Goal: Book appointment/travel/reservation

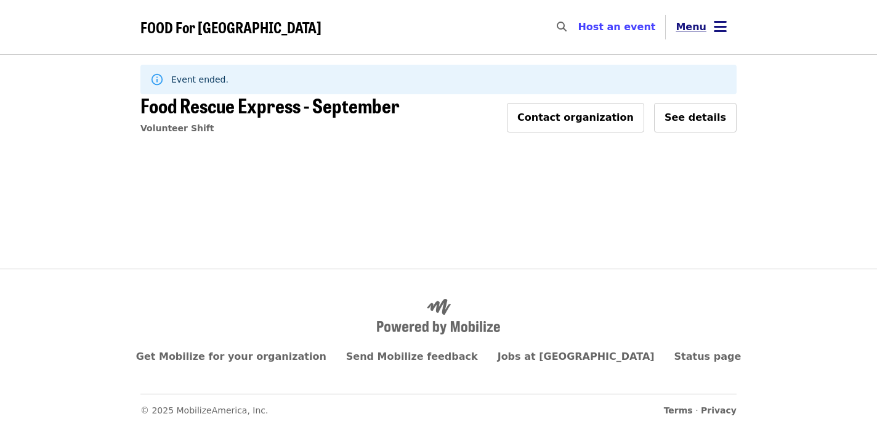
click at [714, 31] on icon "bars icon" at bounding box center [720, 27] width 13 height 18
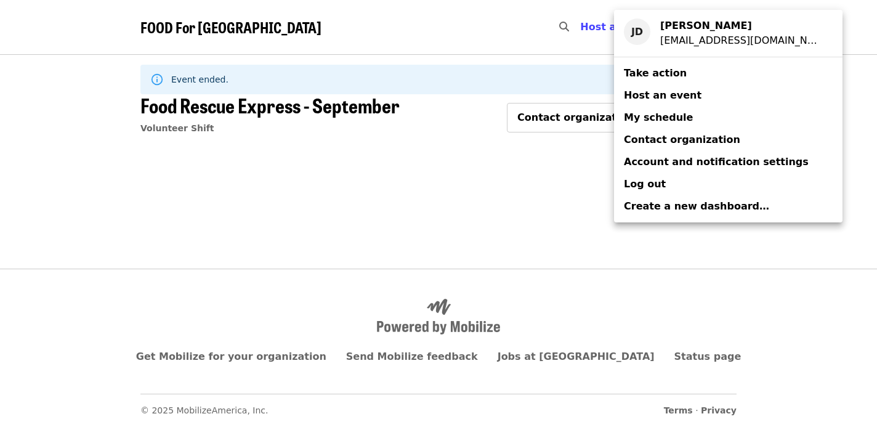
click at [648, 121] on span "My schedule" at bounding box center [658, 117] width 69 height 12
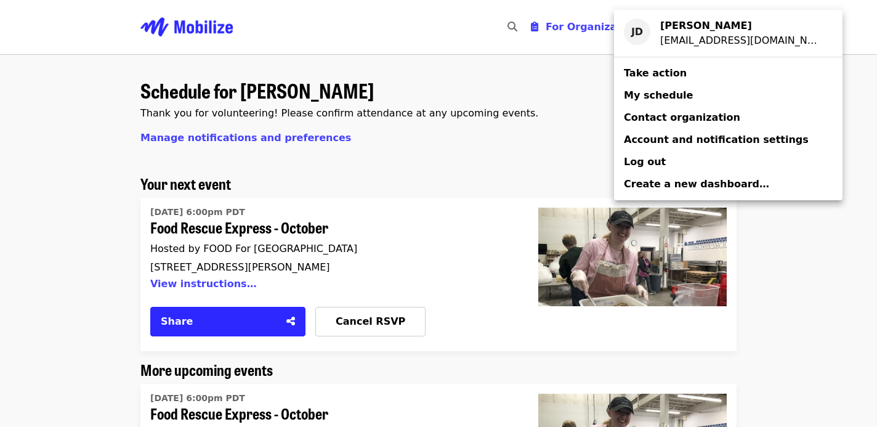
click at [527, 181] on div "Account menu" at bounding box center [438, 213] width 877 height 427
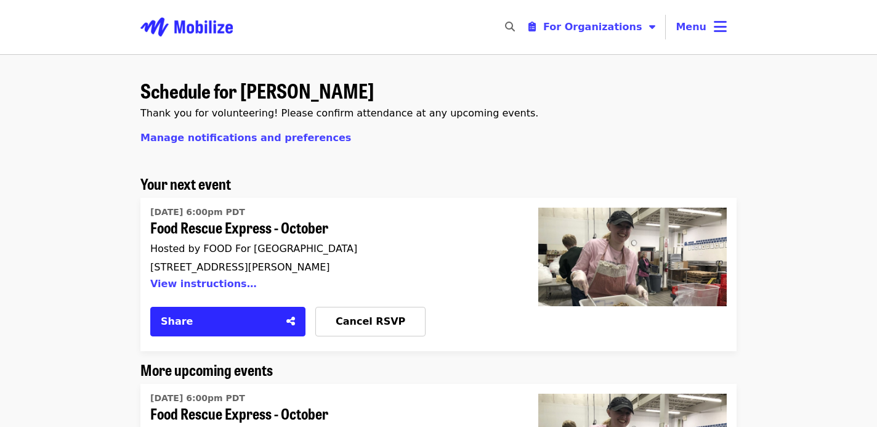
click at [278, 227] on span "Food Rescue Express - October" at bounding box center [329, 228] width 358 height 18
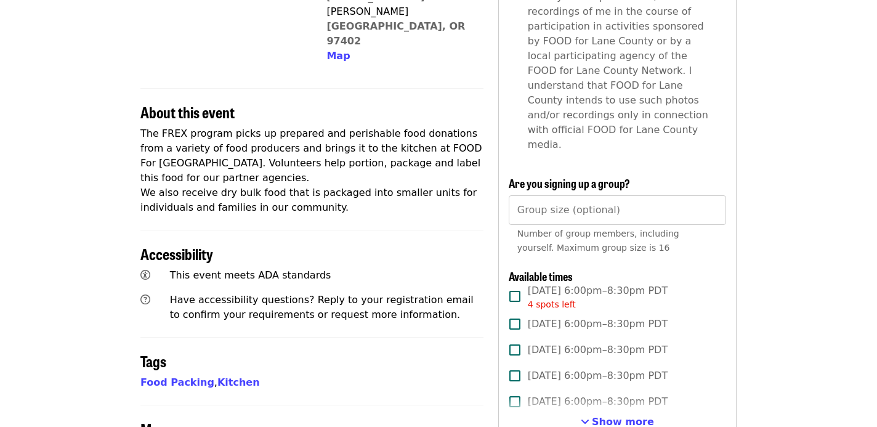
scroll to position [385, 0]
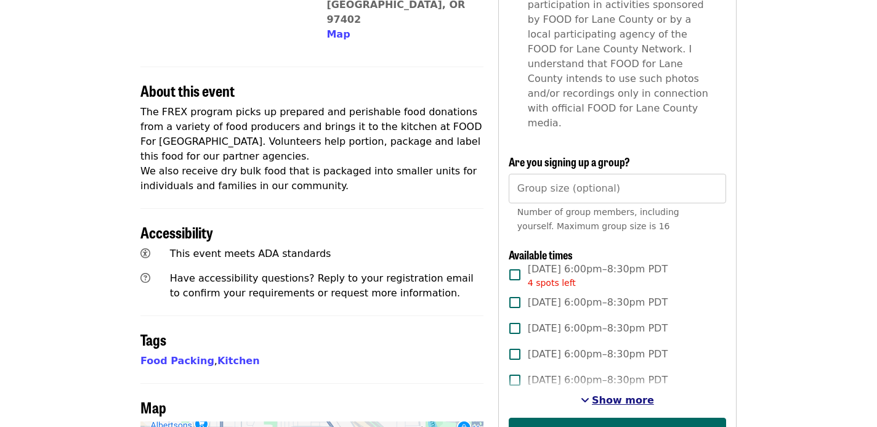
click at [602, 394] on span "Show more" at bounding box center [623, 400] width 62 height 12
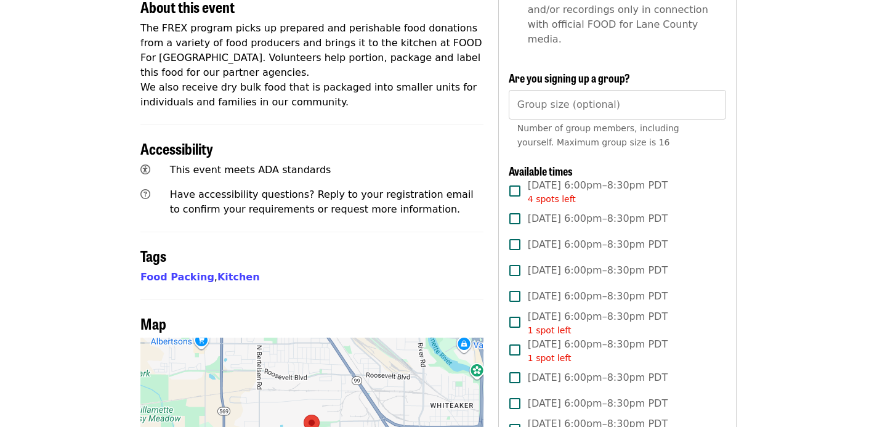
scroll to position [448, 0]
